Goal: Use online tool/utility

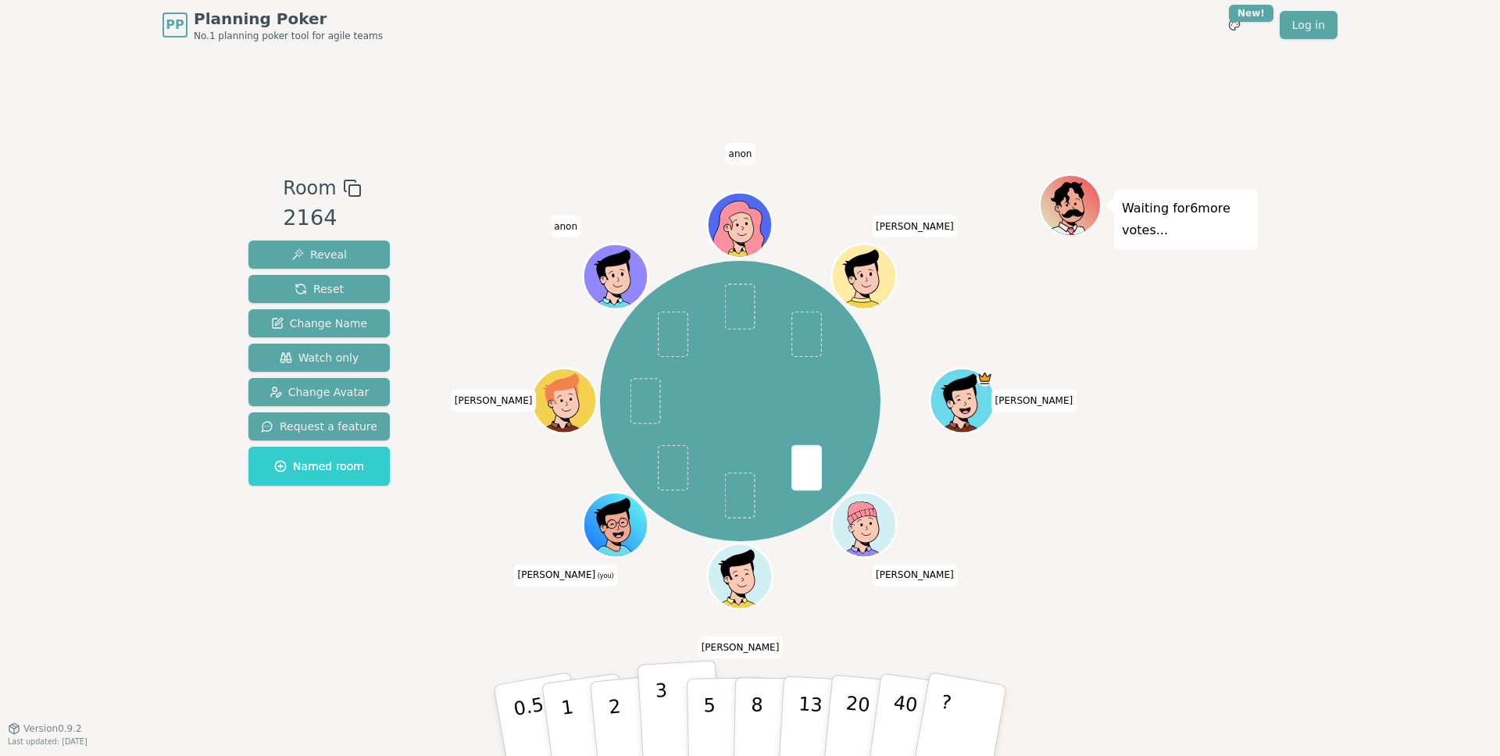
click at [666, 713] on p "3" at bounding box center [663, 722] width 17 height 85
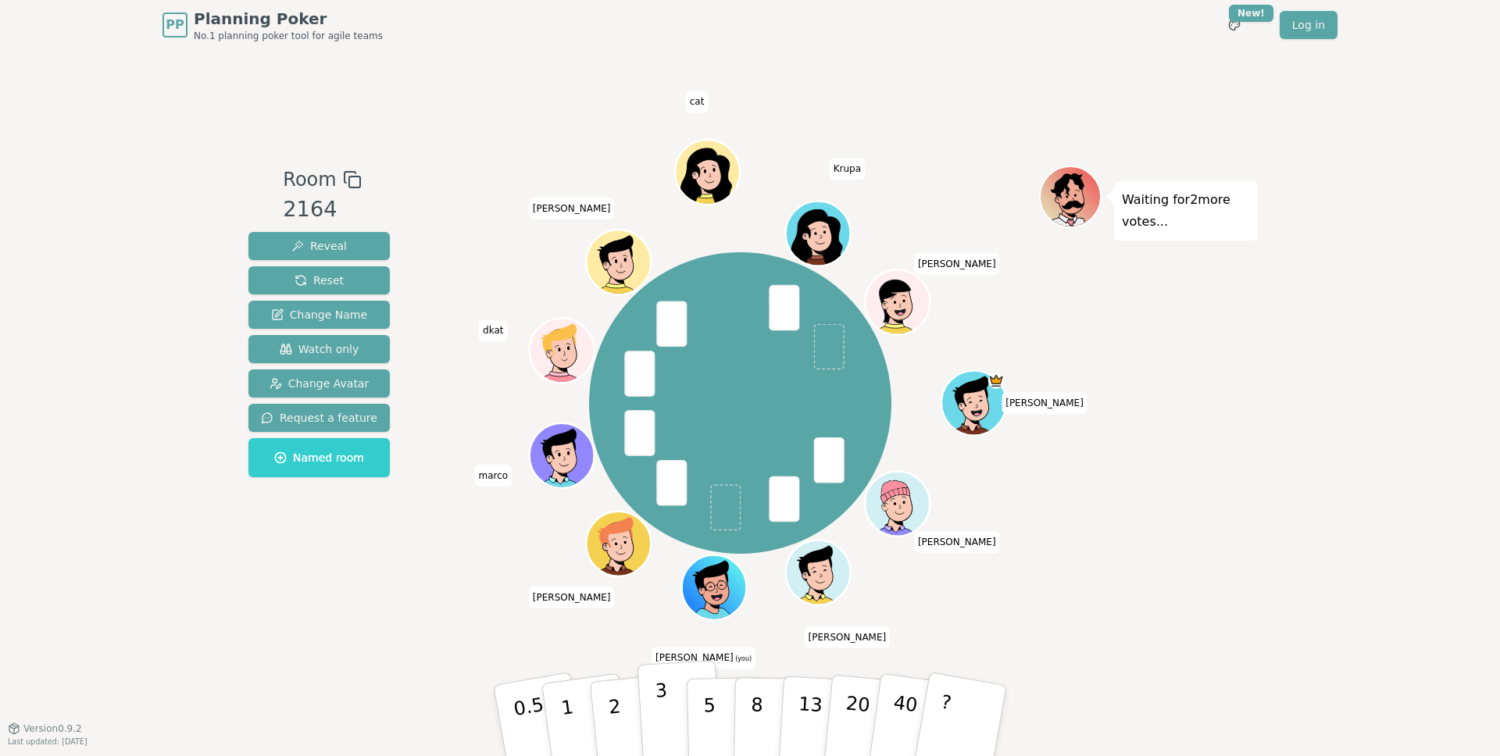
click at [651, 705] on button "3" at bounding box center [679, 721] width 85 height 122
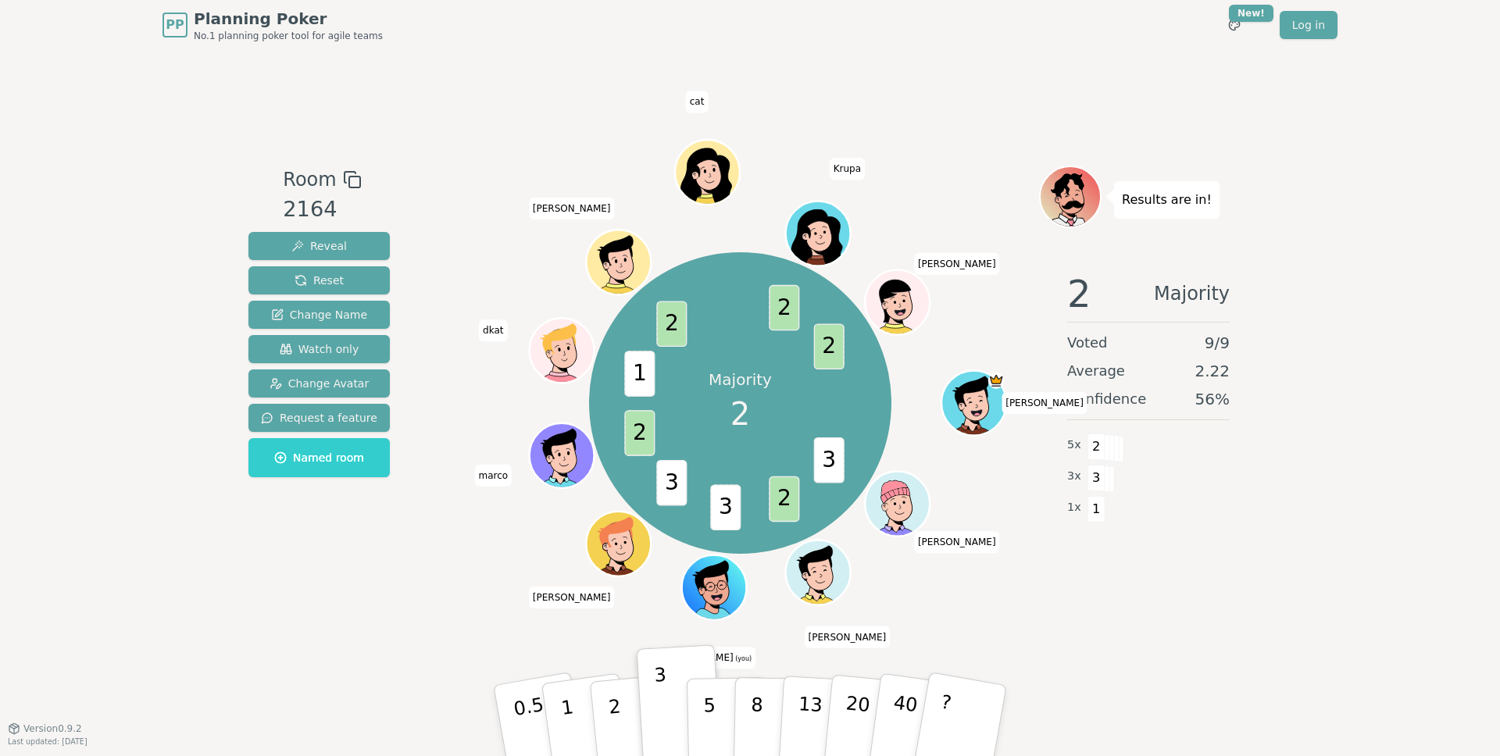
click at [248, 615] on div "Room 2164 Reveal Reset Change Name Watch only Change Avatar Request a feature N…" at bounding box center [749, 389] width 1015 height 678
click at [1250, 612] on div "Room 2164 Reveal Reset Change Name Watch only Change Avatar Request a feature N…" at bounding box center [749, 389] width 1015 height 678
click at [615, 715] on p "2" at bounding box center [616, 722] width 20 height 85
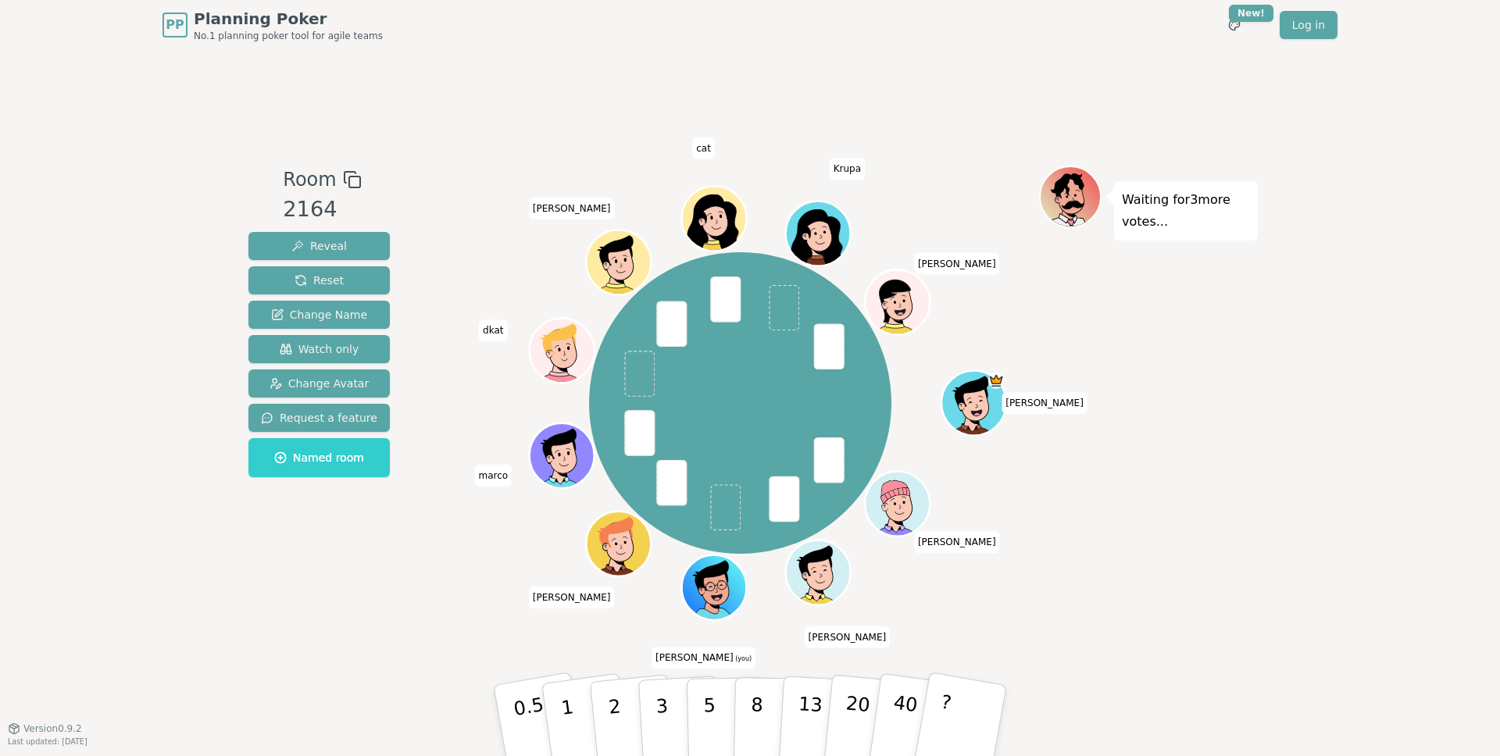
click at [437, 639] on div "Room 2164 Reveal Reset Change Name Watch only Change Avatar Request a feature N…" at bounding box center [749, 389] width 1015 height 678
click at [623, 708] on button "2" at bounding box center [632, 721] width 89 height 124
click at [391, 574] on div "Room 2164 Reveal Reset Change Name Watch only Change Avatar Request a feature N…" at bounding box center [749, 389] width 1015 height 447
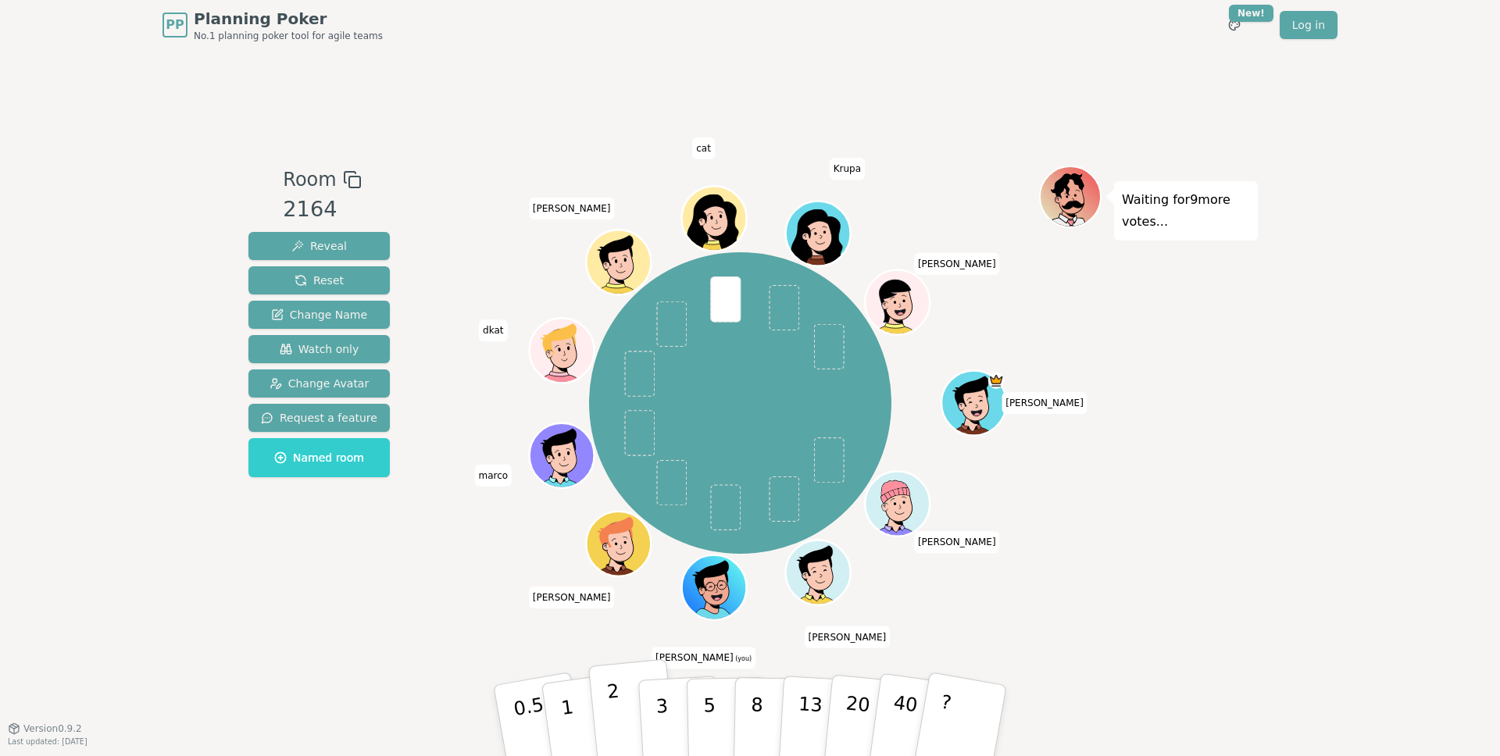
click at [619, 711] on p "2" at bounding box center [616, 722] width 20 height 85
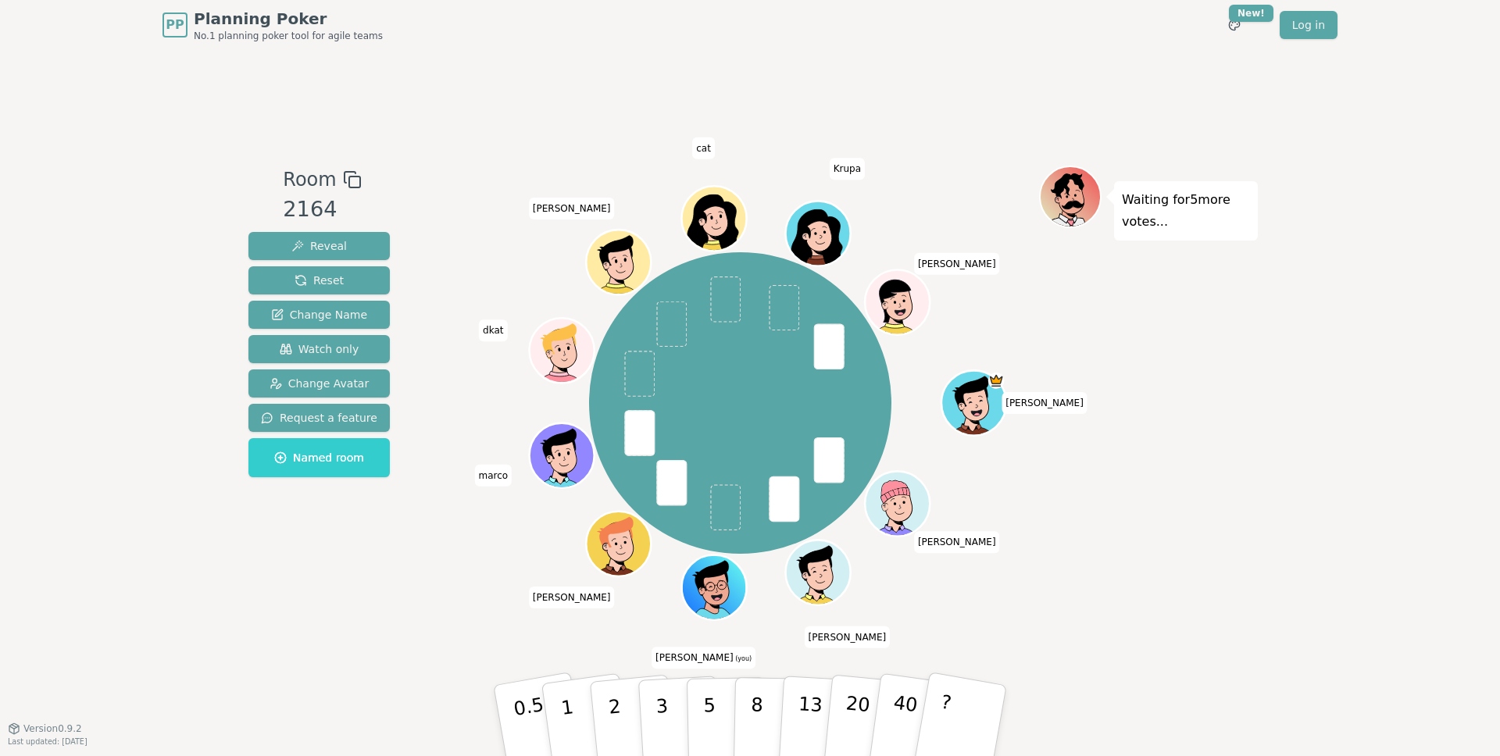
click at [450, 616] on div "Room 2164 Reveal Reset Change Name Watch only Change Avatar Request a feature N…" at bounding box center [749, 389] width 1015 height 678
click at [614, 698] on p "2" at bounding box center [616, 722] width 20 height 85
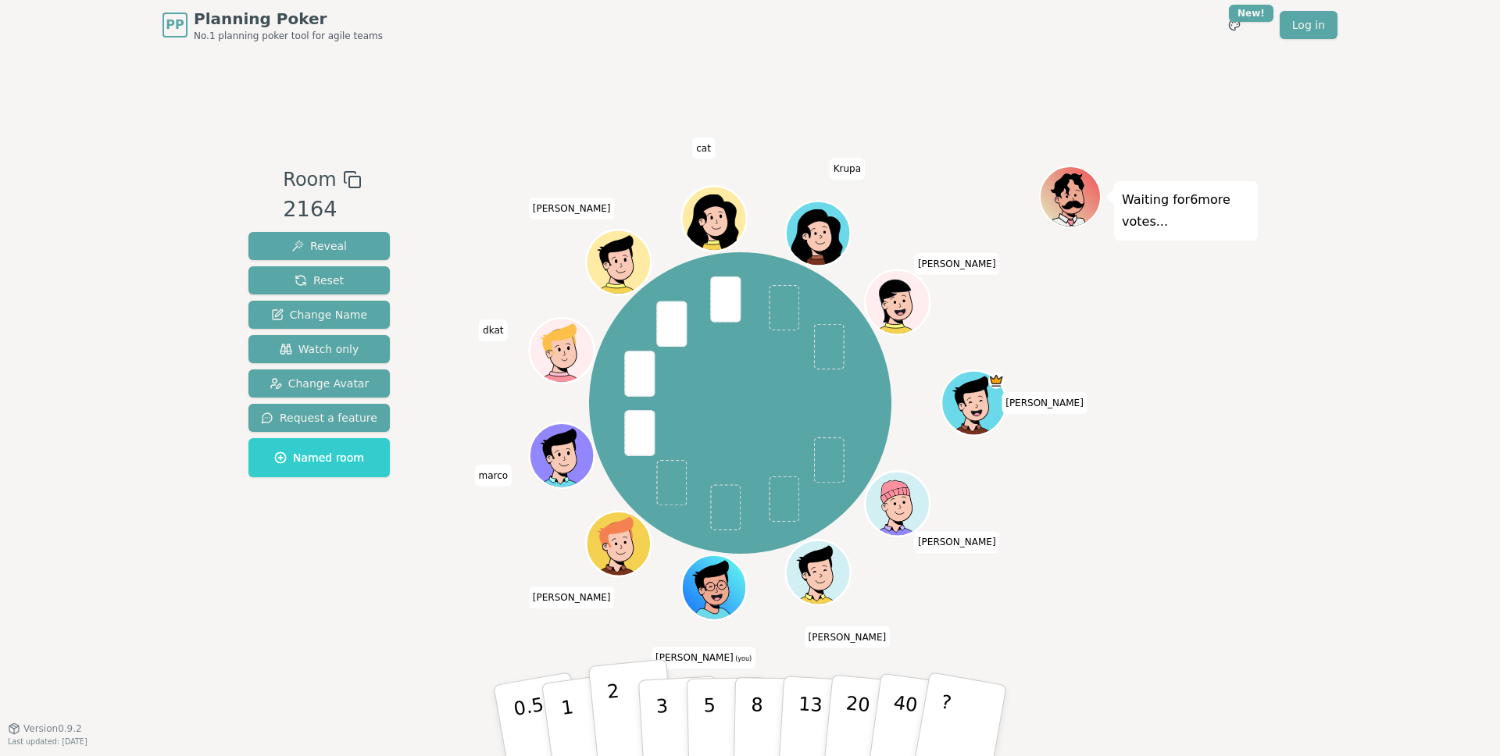
click at [623, 706] on button "2" at bounding box center [632, 721] width 89 height 124
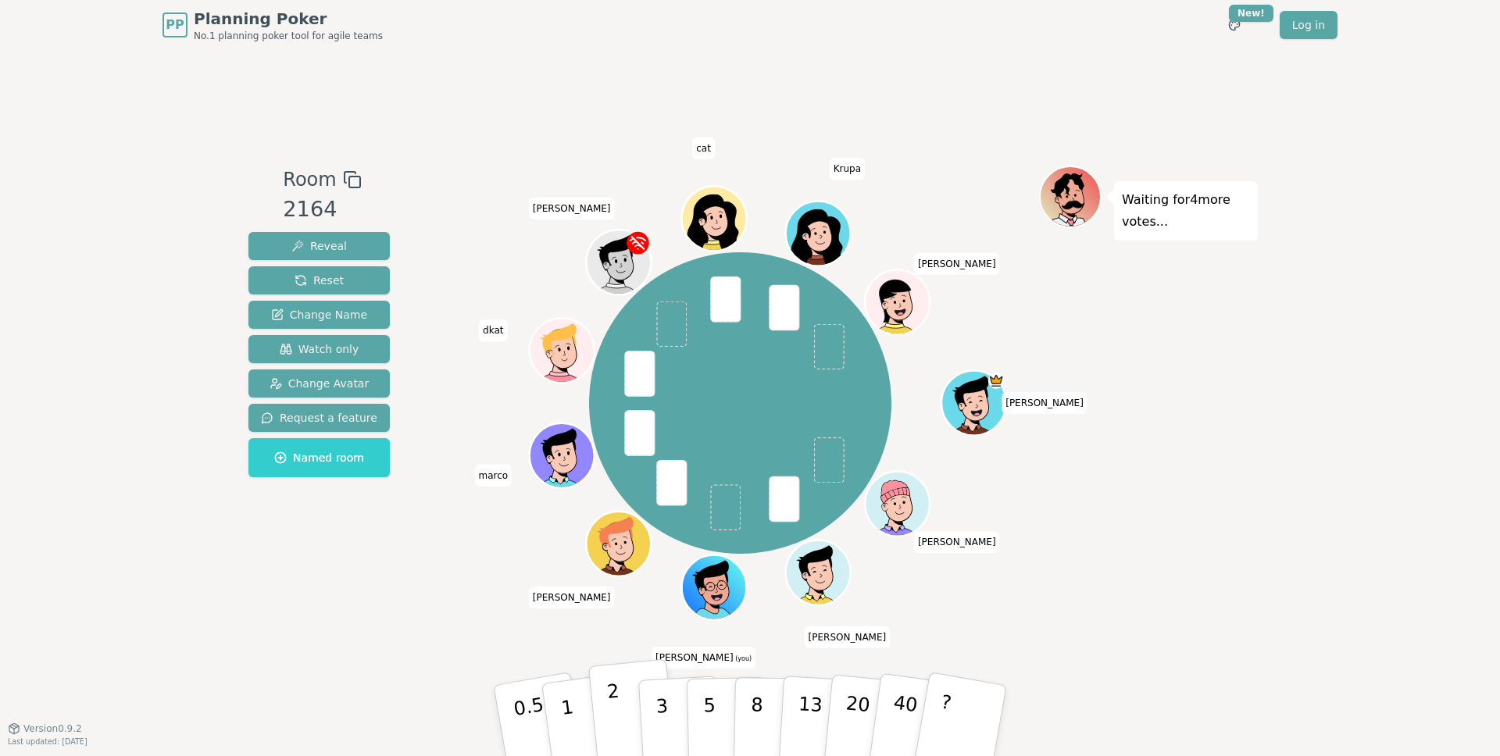
click at [621, 712] on button "2" at bounding box center [632, 721] width 89 height 124
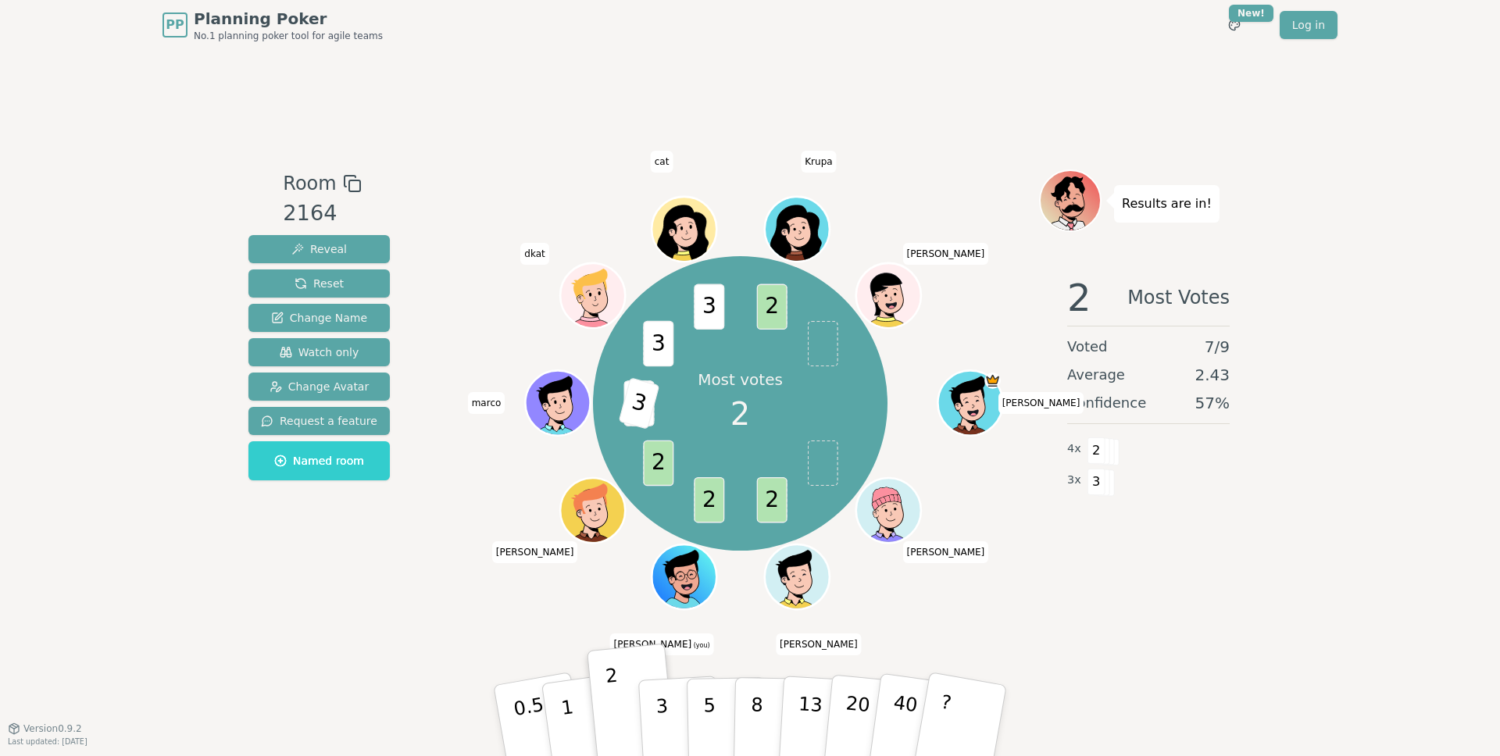
click at [405, 622] on div "Room 2164 Reveal Reset Change Name Watch only Change Avatar Request a feature N…" at bounding box center [749, 389] width 1015 height 678
click at [669, 701] on button "3" at bounding box center [679, 721] width 85 height 122
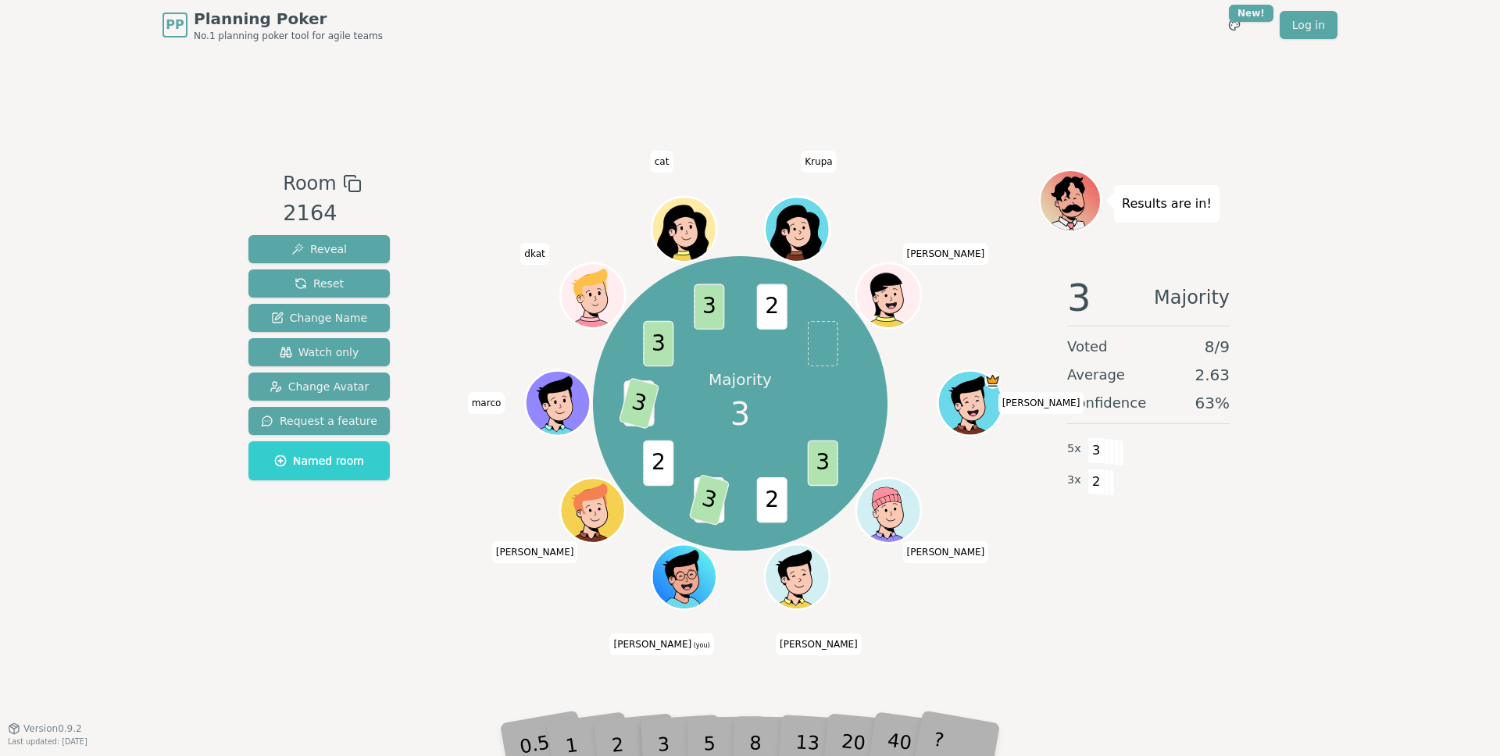
click at [1333, 651] on div "PP Planning Poker No.1 planning poker tool for agile teams Toggle theme New! Lo…" at bounding box center [750, 378] width 1500 height 756
